Goal: Information Seeking & Learning: Learn about a topic

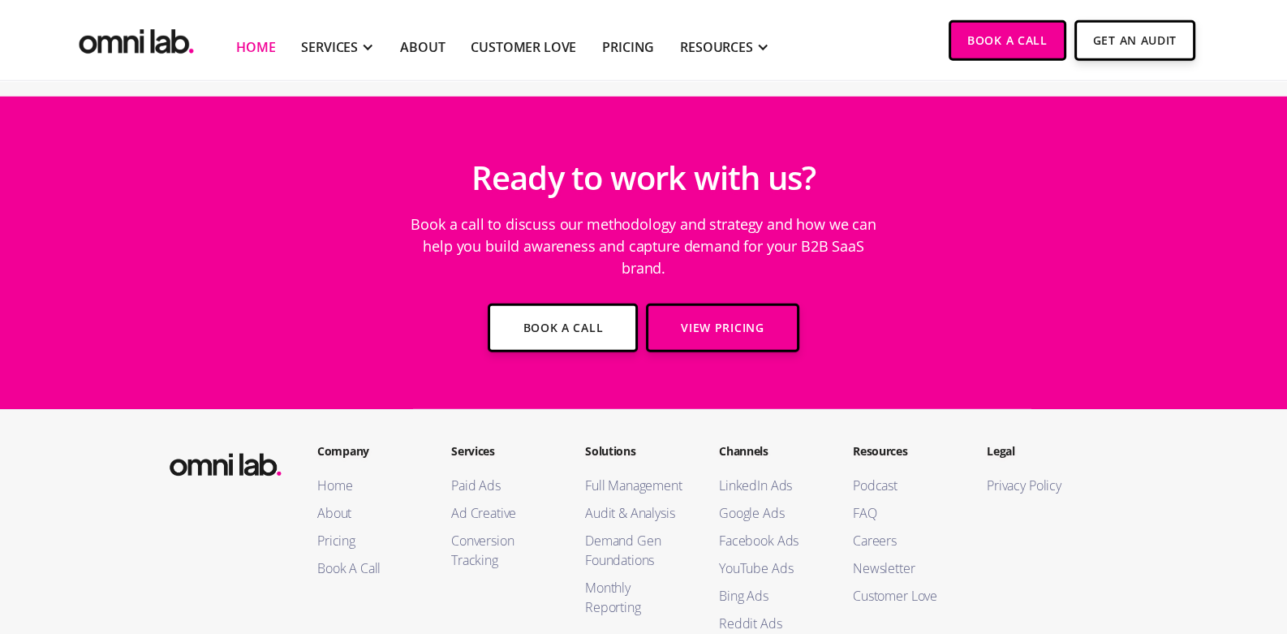
scroll to position [5906, 0]
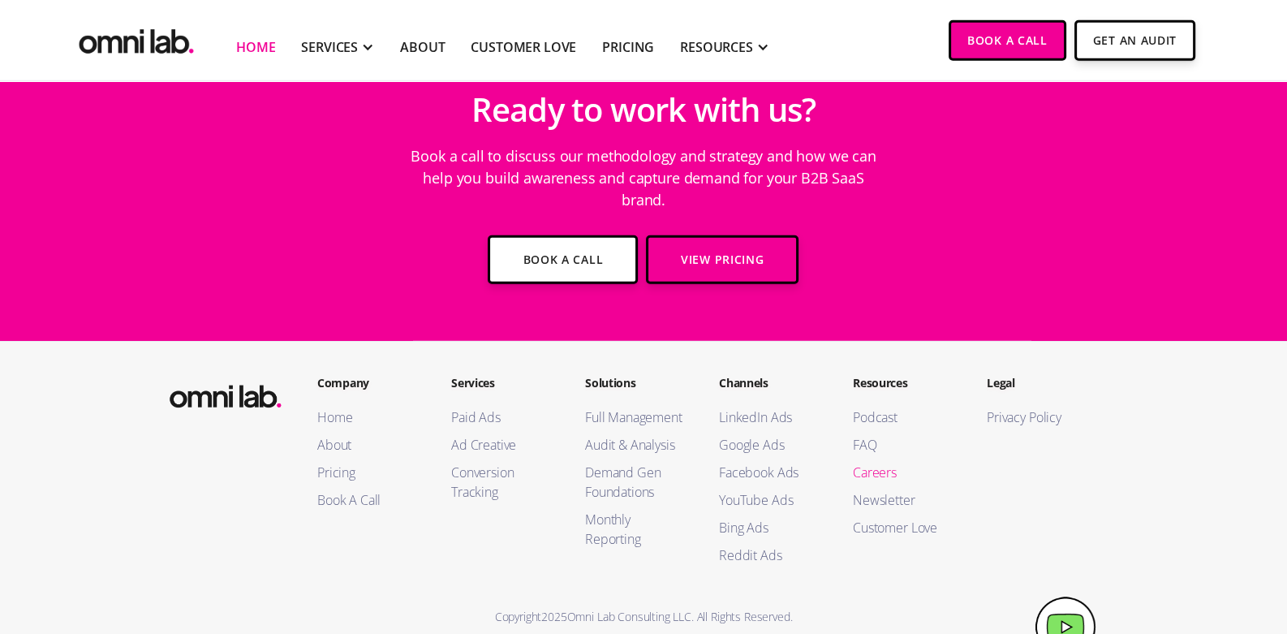
click at [888, 463] on link "Careers" at bounding box center [903, 472] width 101 height 19
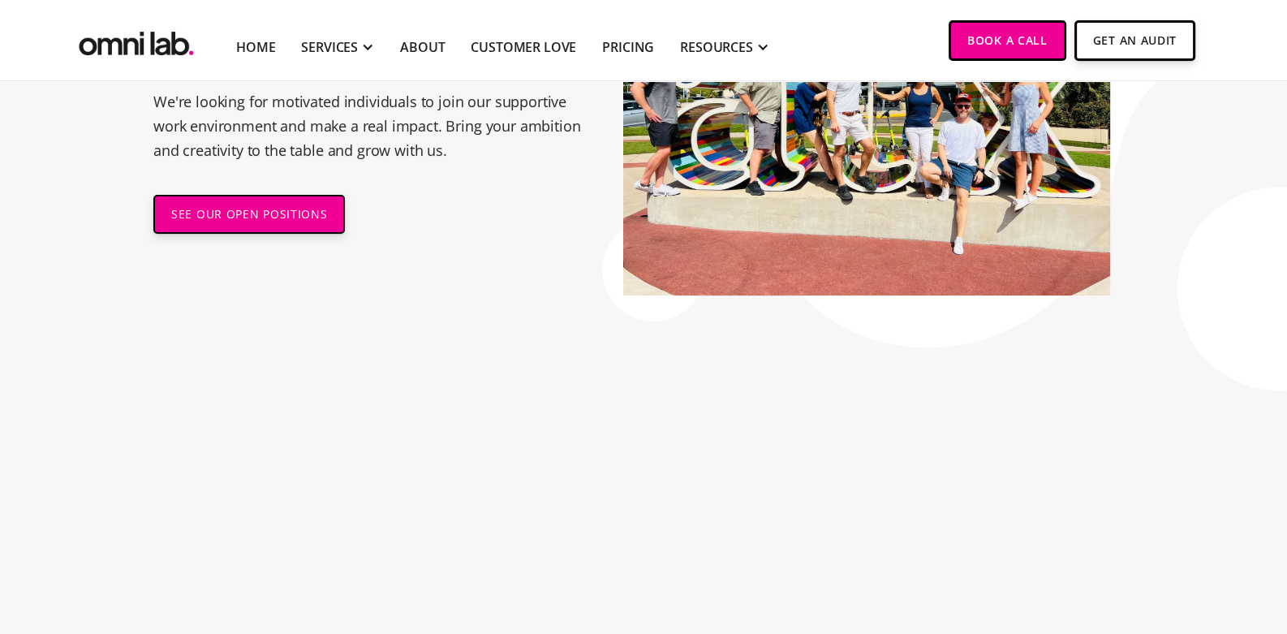
scroll to position [174, 0]
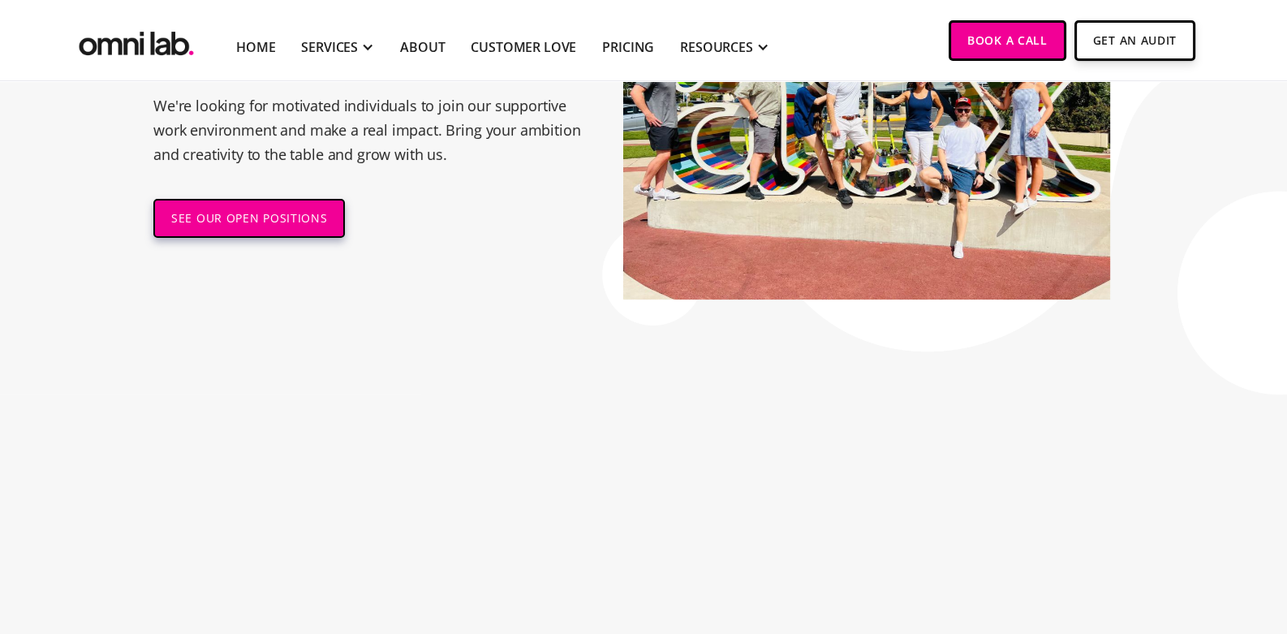
click at [254, 219] on link "SEE OUR OPEN POSITIONS" at bounding box center [248, 218] width 191 height 39
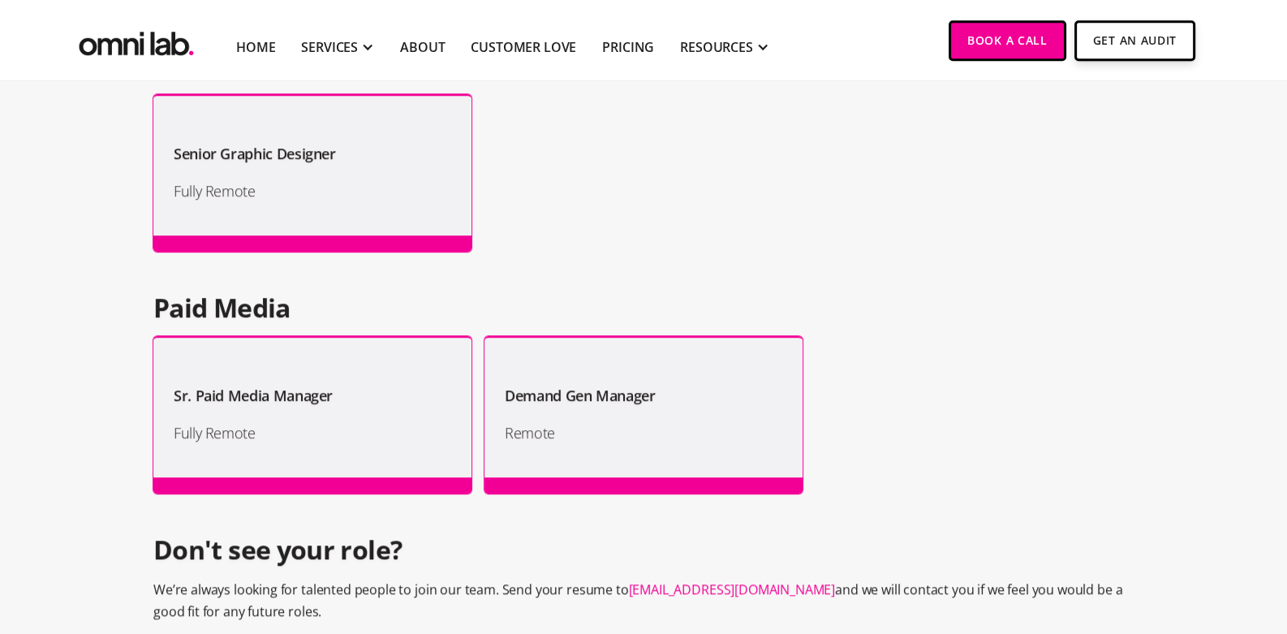
scroll to position [1405, 0]
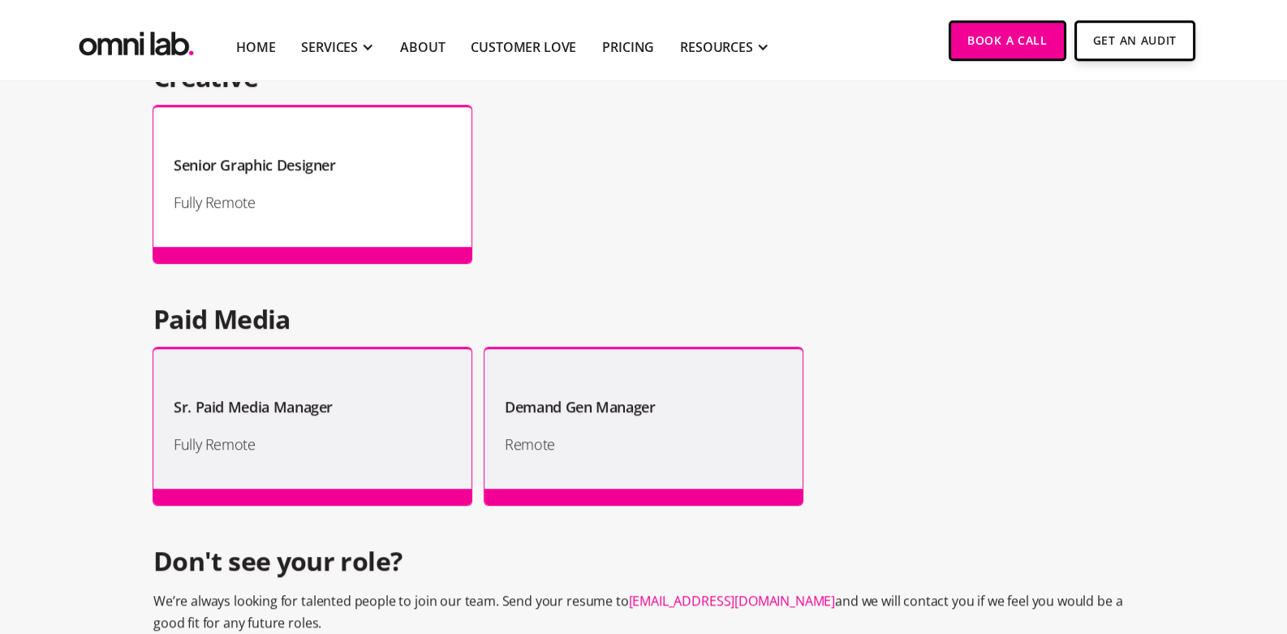
click at [377, 217] on div "Senior Graphic Designer Fully Remote" at bounding box center [312, 183] width 318 height 157
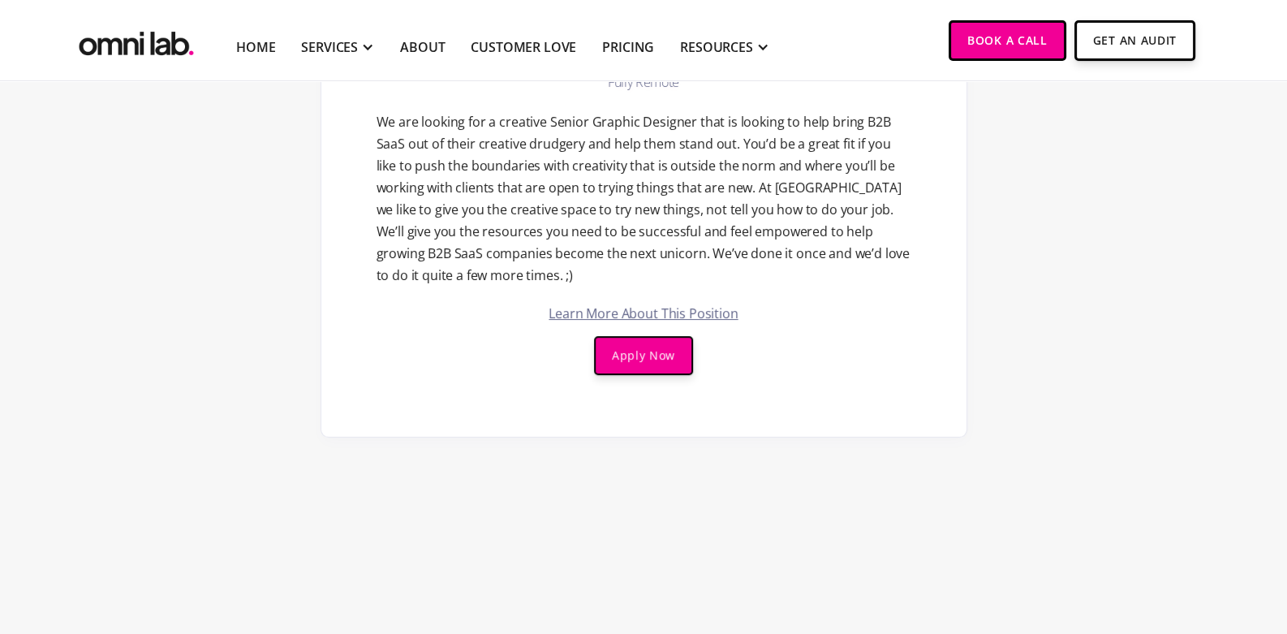
scroll to position [292, 0]
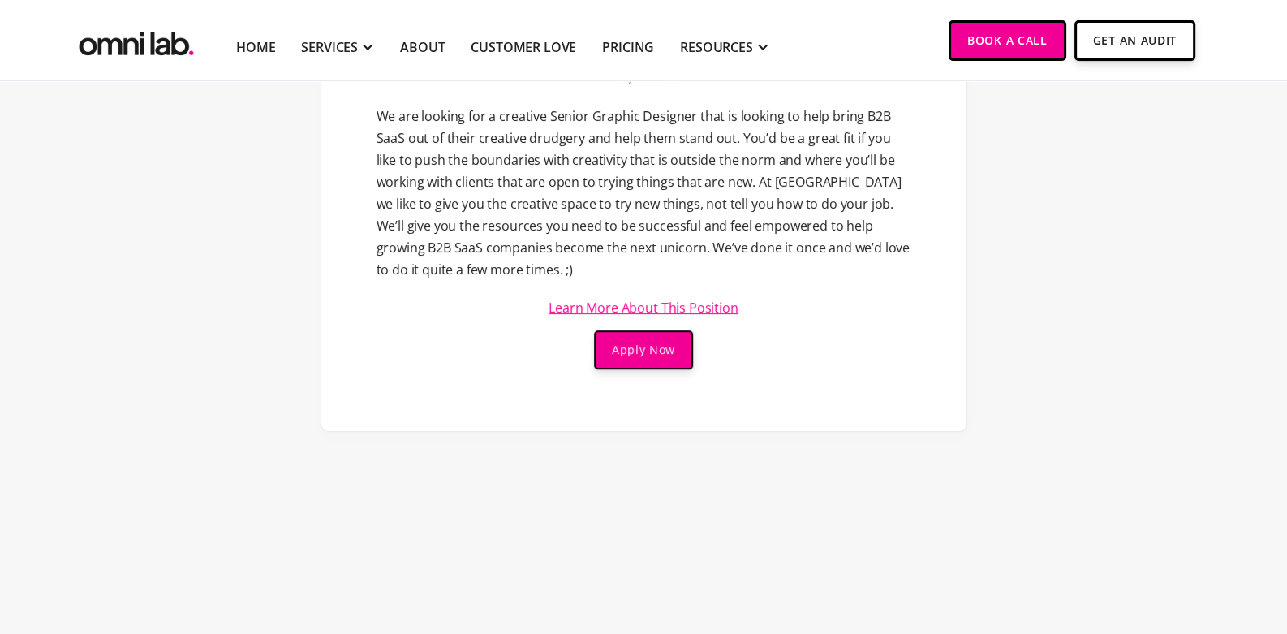
click at [703, 314] on link "Learn More About This Position" at bounding box center [643, 307] width 189 height 13
